Goal: Information Seeking & Learning: Learn about a topic

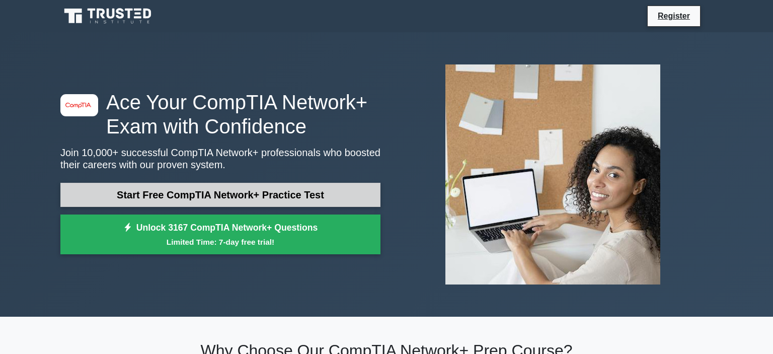
click at [234, 202] on link "Start Free CompTIA Network+ Practice Test" at bounding box center [220, 195] width 320 height 24
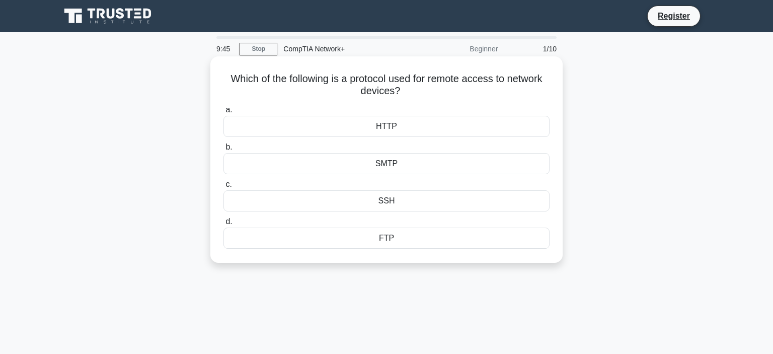
click at [387, 205] on div "SSH" at bounding box center [386, 200] width 326 height 21
click at [223, 188] on input "c. SSH" at bounding box center [223, 184] width 0 height 7
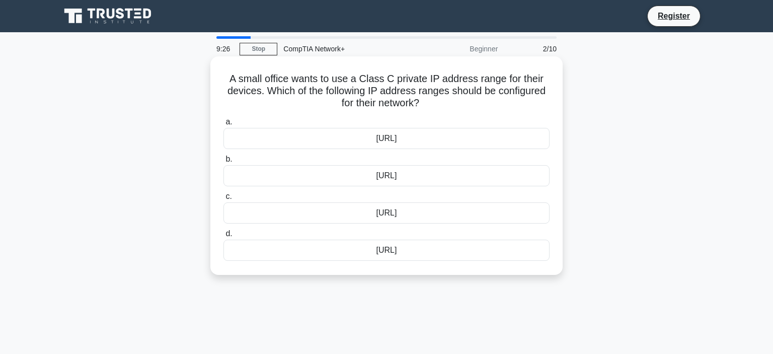
click at [388, 177] on div "192.168.0.0/16" at bounding box center [386, 175] width 326 height 21
click at [223, 163] on input "b. 192.168.0.0/16" at bounding box center [223, 159] width 0 height 7
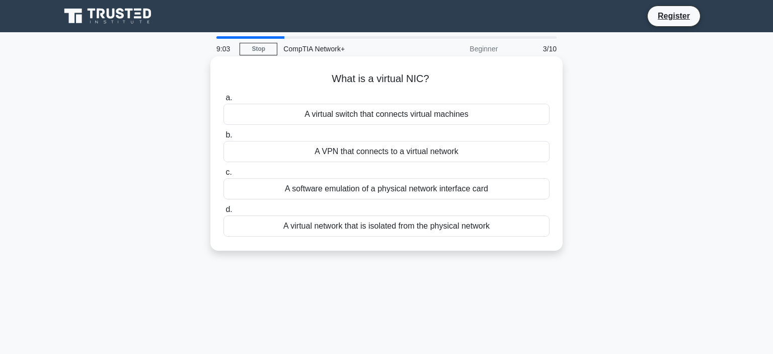
click at [368, 118] on div "A virtual switch that connects virtual machines" at bounding box center [386, 114] width 326 height 21
click at [223, 101] on input "a. A virtual switch that connects virtual machines" at bounding box center [223, 98] width 0 height 7
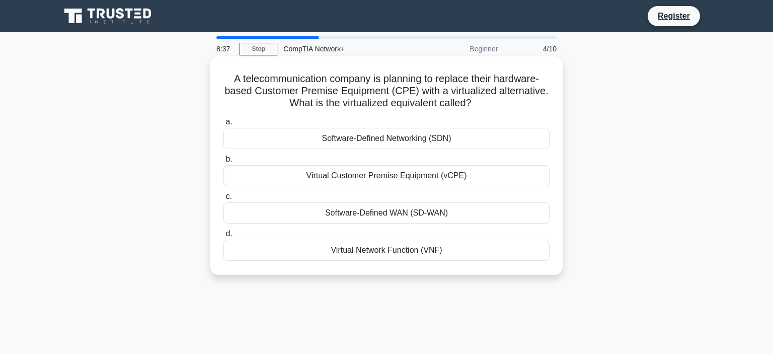
click at [373, 177] on div "Virtual Customer Premise Equipment (vCPE)" at bounding box center [386, 175] width 326 height 21
click at [223, 163] on input "b. Virtual Customer Premise Equipment (vCPE)" at bounding box center [223, 159] width 0 height 7
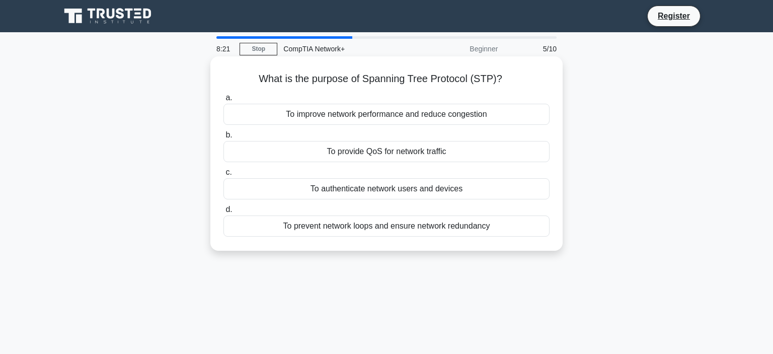
click at [376, 224] on div "To prevent network loops and ensure network redundancy" at bounding box center [386, 225] width 326 height 21
click at [223, 213] on input "d. To prevent network loops and ensure network redundancy" at bounding box center [223, 209] width 0 height 7
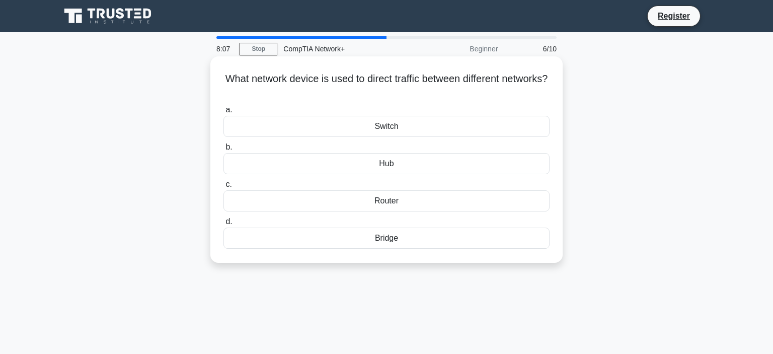
click at [401, 128] on div "Switch" at bounding box center [386, 126] width 326 height 21
click at [223, 113] on input "a. Switch" at bounding box center [223, 110] width 0 height 7
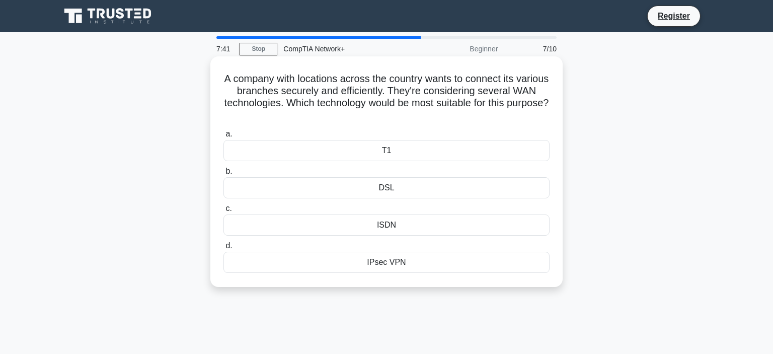
click at [383, 261] on div "IPsec VPN" at bounding box center [386, 262] width 326 height 21
click at [223, 249] on input "d. IPsec VPN" at bounding box center [223, 246] width 0 height 7
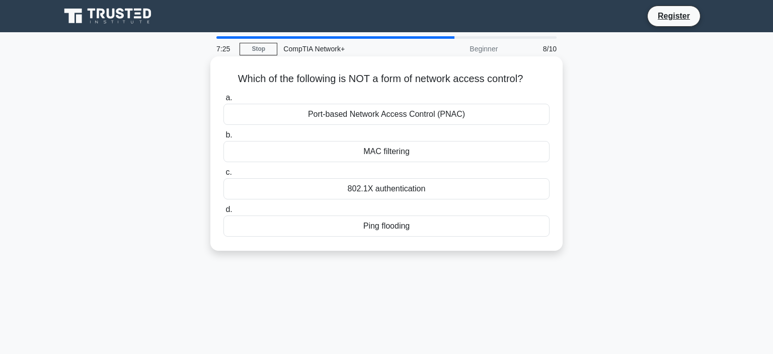
click at [387, 232] on div "Ping flooding" at bounding box center [386, 225] width 326 height 21
click at [223, 213] on input "d. Ping flooding" at bounding box center [223, 209] width 0 height 7
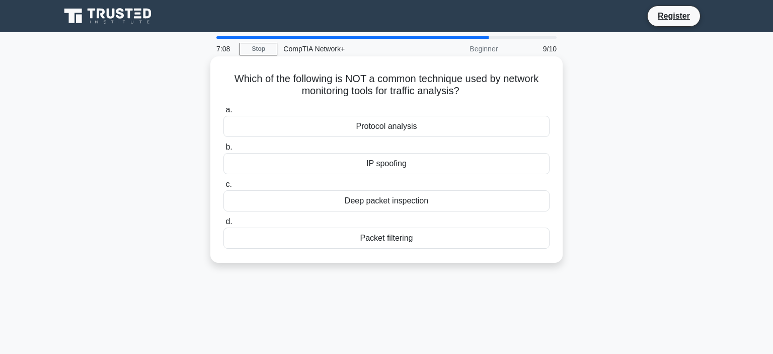
click at [410, 169] on div "IP spoofing" at bounding box center [386, 163] width 326 height 21
click at [223, 150] on input "b. IP spoofing" at bounding box center [223, 147] width 0 height 7
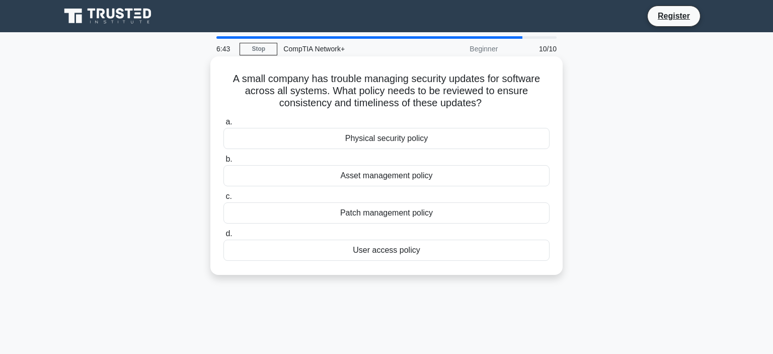
click at [370, 219] on div "Patch management policy" at bounding box center [386, 212] width 326 height 21
click at [223, 200] on input "c. Patch management policy" at bounding box center [223, 196] width 0 height 7
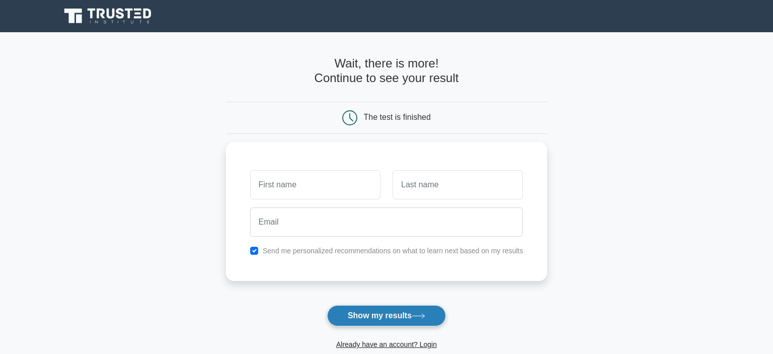
click at [394, 317] on button "Show my results" at bounding box center [386, 315] width 119 height 21
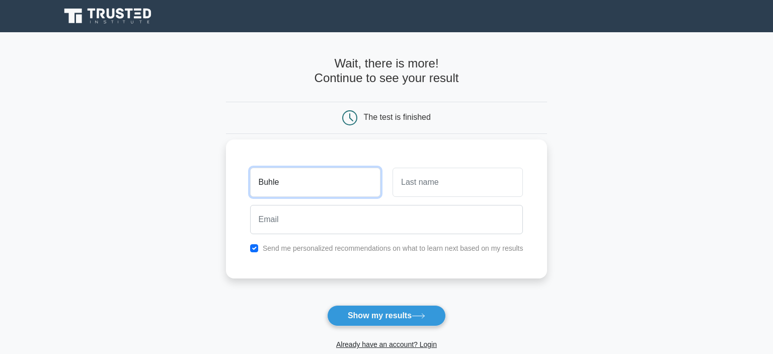
type input "Buhle"
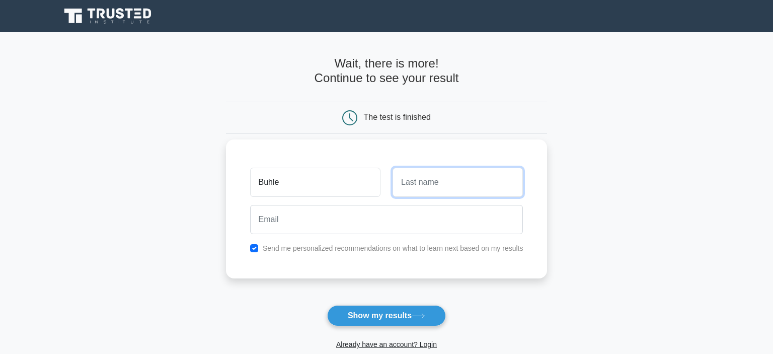
click at [411, 182] on input "text" at bounding box center [457, 182] width 130 height 29
type input "Gumede"
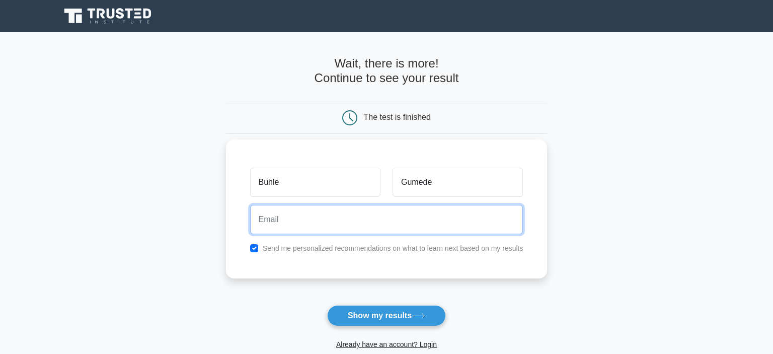
click at [353, 222] on input "email" at bounding box center [386, 219] width 273 height 29
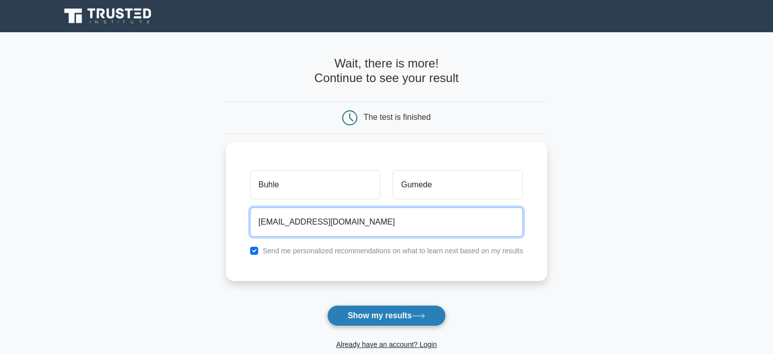
type input "bk.gumede2@gmail.com"
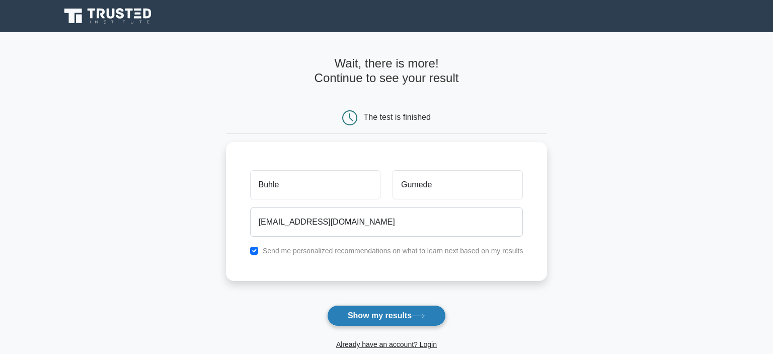
click at [377, 311] on button "Show my results" at bounding box center [386, 315] width 119 height 21
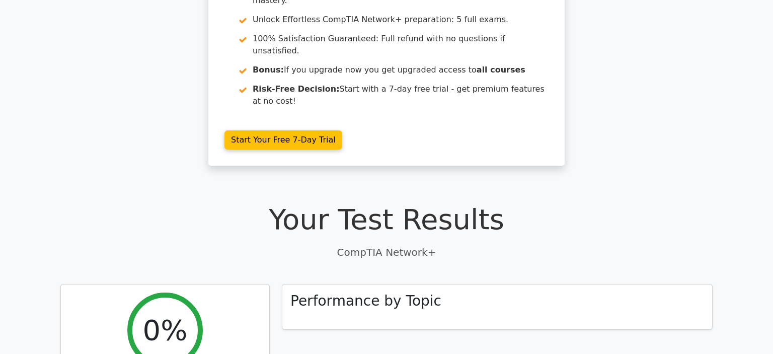
scroll to position [113, 0]
